Goal: Navigation & Orientation: Find specific page/section

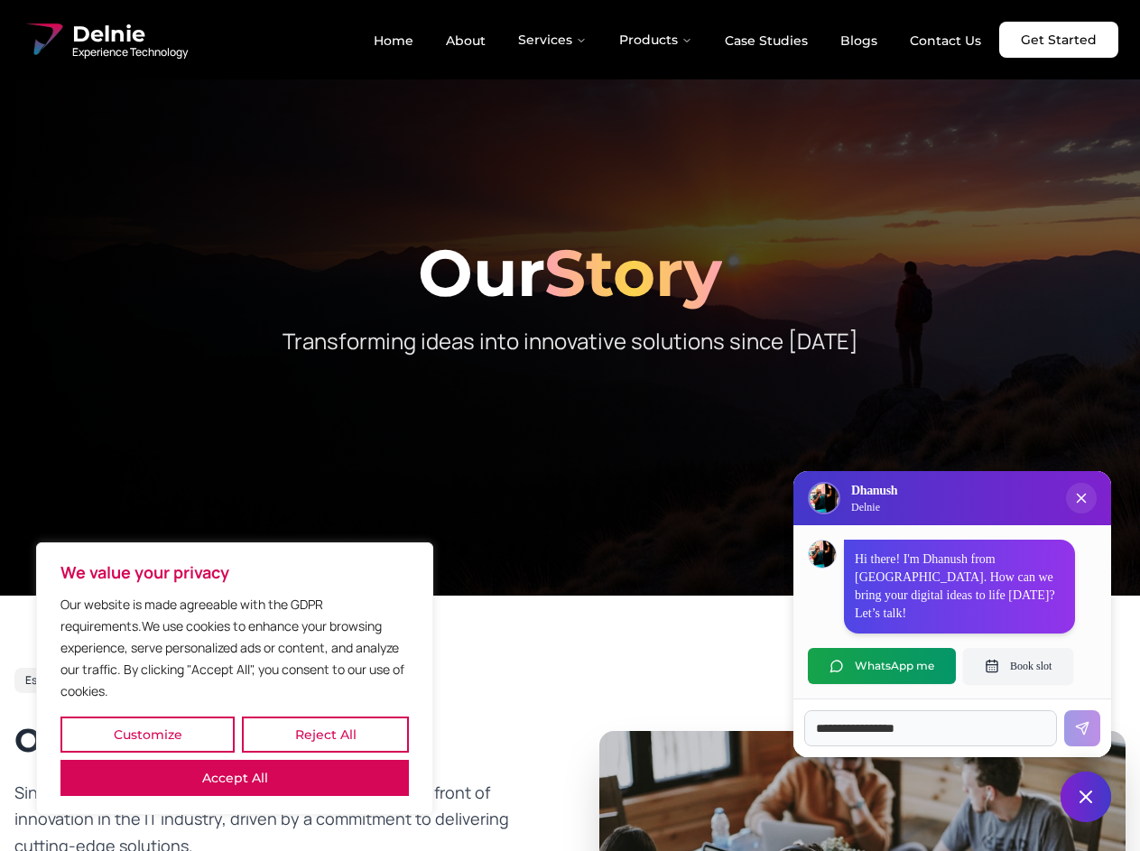
click at [147, 734] on button "Customize" at bounding box center [147, 734] width 174 height 36
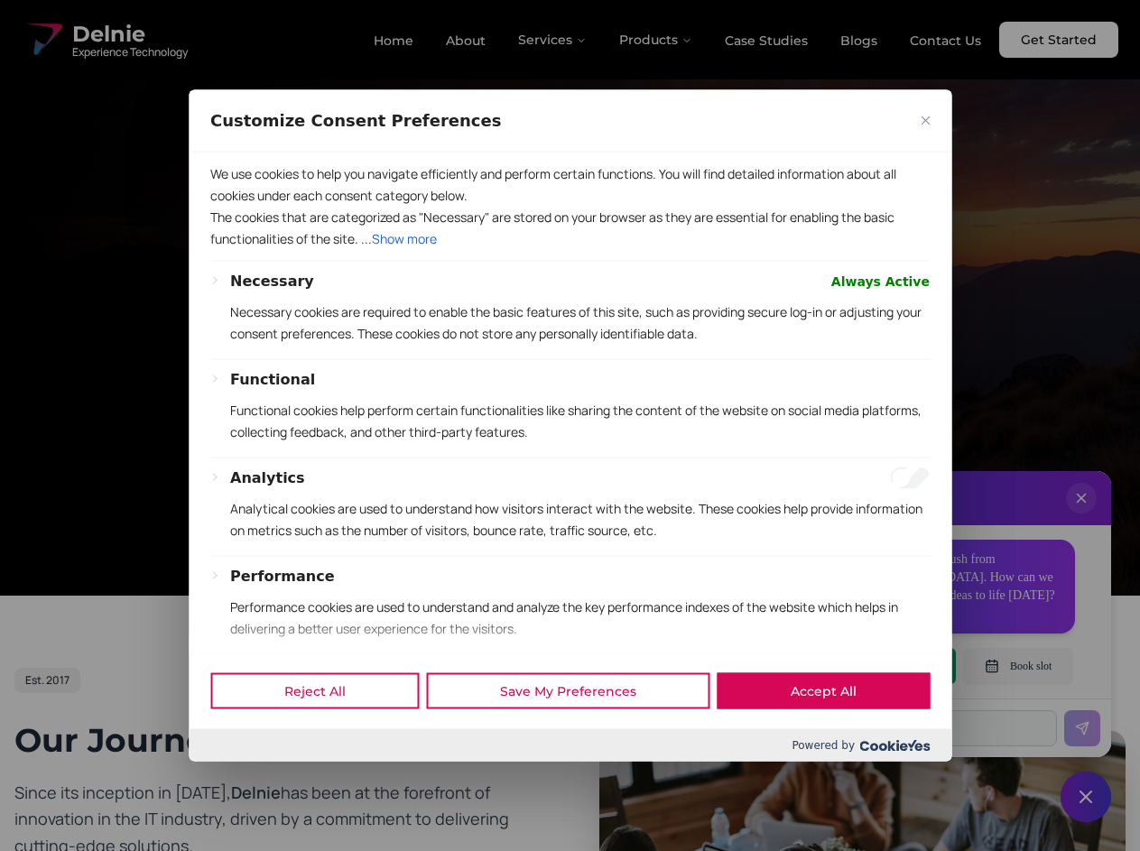
click at [325, 734] on div at bounding box center [570, 425] width 1140 height 851
click at [235, 206] on p "We use cookies to help you navigate efficiently and perform certain functions. …" at bounding box center [569, 183] width 719 height 43
click at [569, 425] on div "We use cookies to help you navigate efficiently and perform certain functions. …" at bounding box center [570, 402] width 762 height 501
click at [553, 40] on div at bounding box center [570, 425] width 1140 height 851
click at [656, 40] on div at bounding box center [570, 425] width 1140 height 851
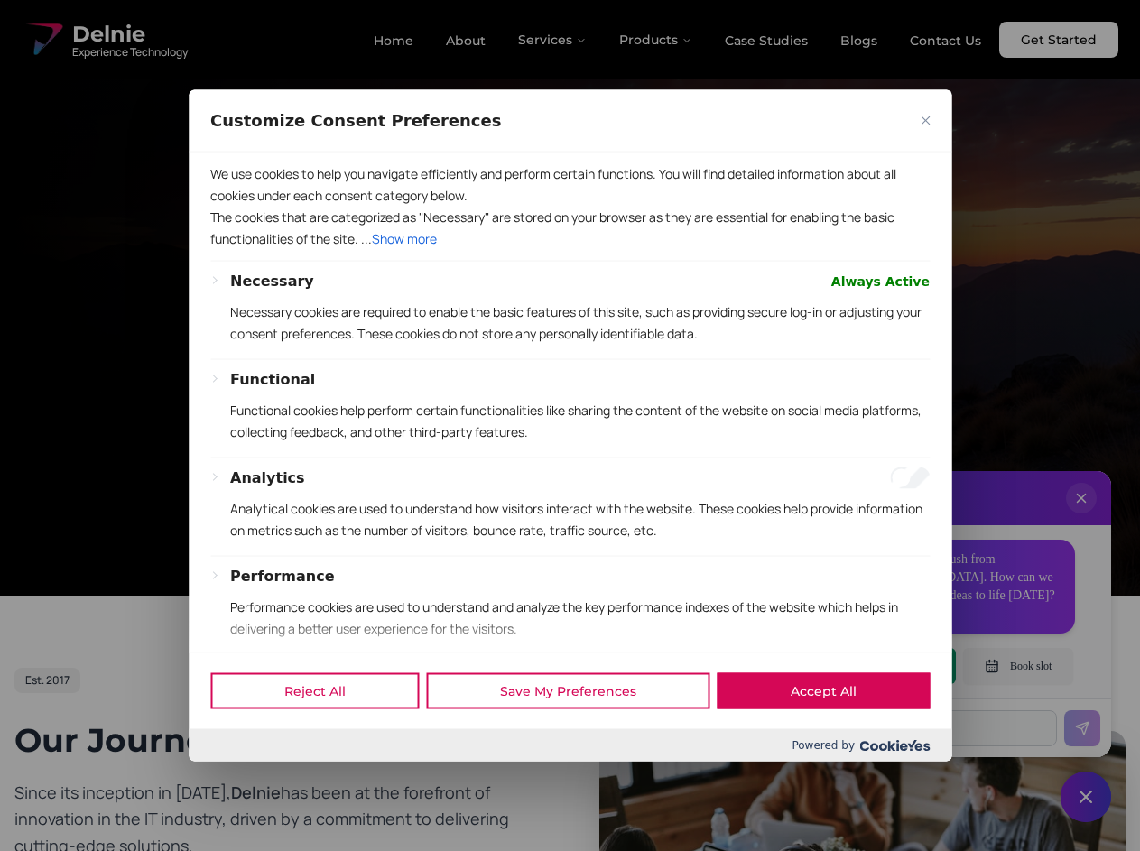
click at [1081, 516] on div at bounding box center [570, 425] width 1140 height 851
click at [881, 666] on div "Reject All Save My Preferences Accept All" at bounding box center [570, 690] width 762 height 77
click at [1018, 666] on div at bounding box center [570, 425] width 1140 height 851
click at [1085, 797] on div at bounding box center [570, 425] width 1140 height 851
